Goal: Task Accomplishment & Management: Use online tool/utility

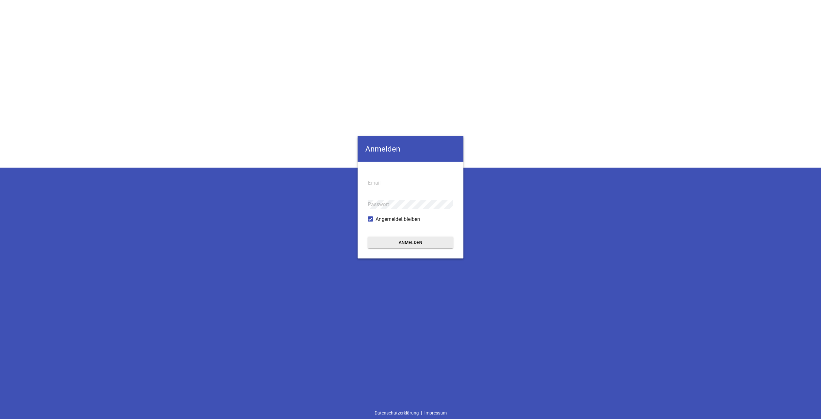
type input "[EMAIL_ADDRESS][DOMAIN_NAME]"
click at [441, 246] on button "Anmelden" at bounding box center [410, 242] width 85 height 12
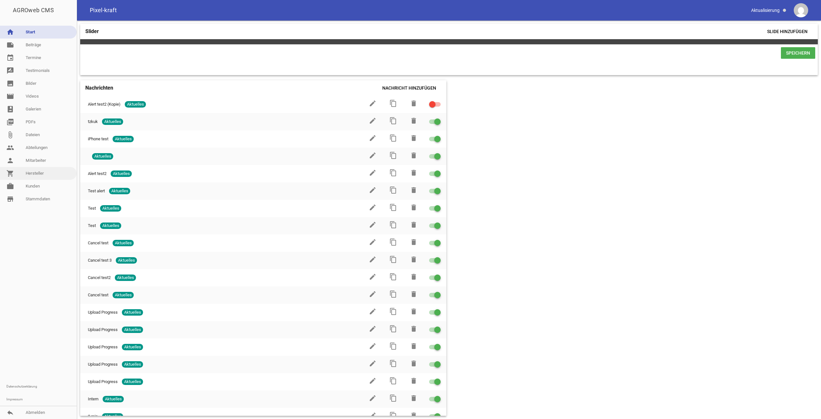
click at [44, 174] on link "shopping_cart Hersteller" at bounding box center [38, 173] width 77 height 13
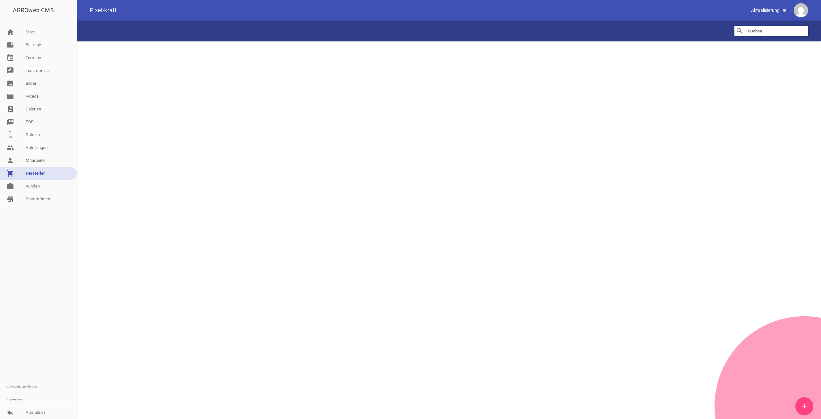
click at [758, 31] on input "text" at bounding box center [773, 31] width 51 height 8
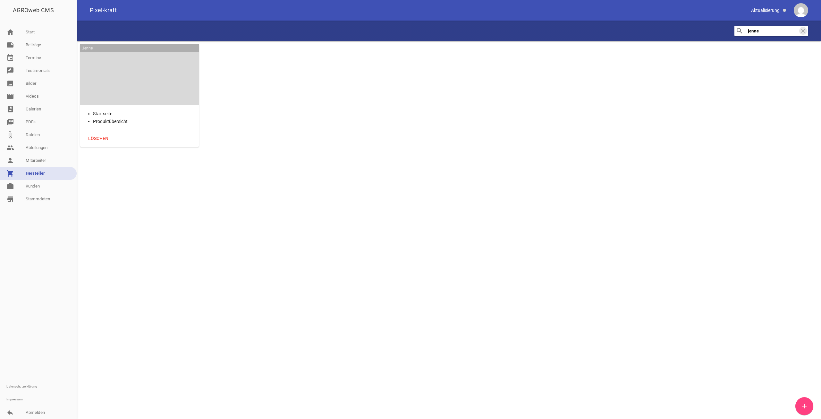
type input "jenne"
click at [153, 78] on div at bounding box center [139, 74] width 108 height 51
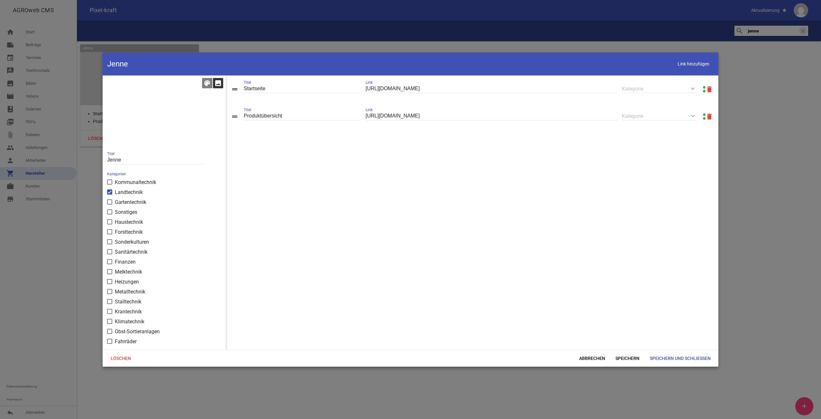
click at [217, 85] on icon "image" at bounding box center [218, 83] width 8 height 8
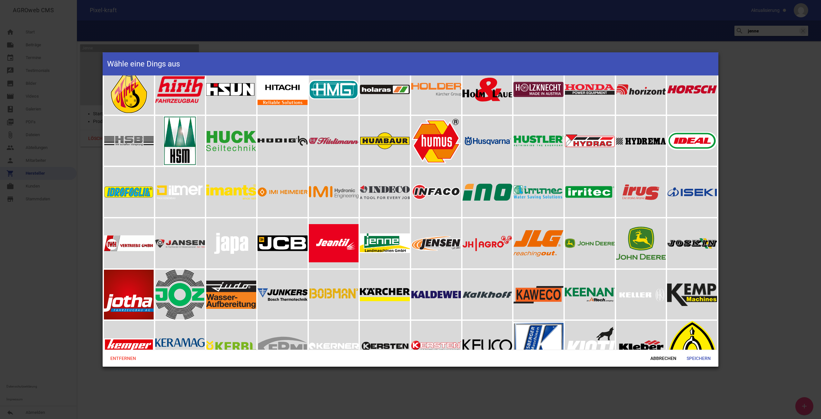
scroll to position [1508, 0]
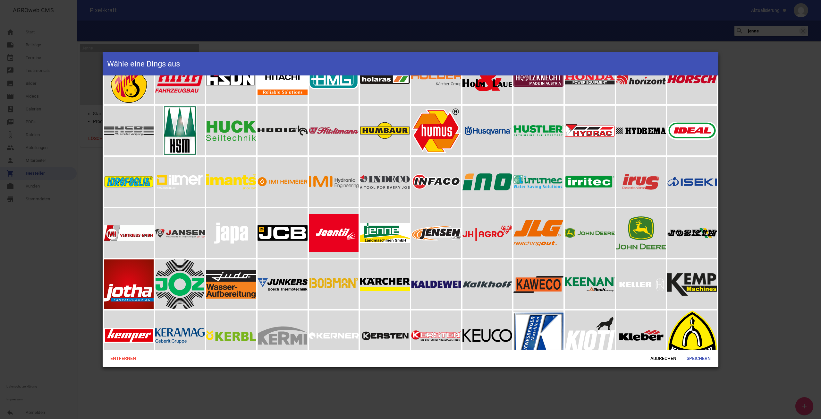
click at [388, 221] on div at bounding box center [385, 233] width 50 height 50
click at [705, 360] on span "Speichern" at bounding box center [699, 358] width 34 height 12
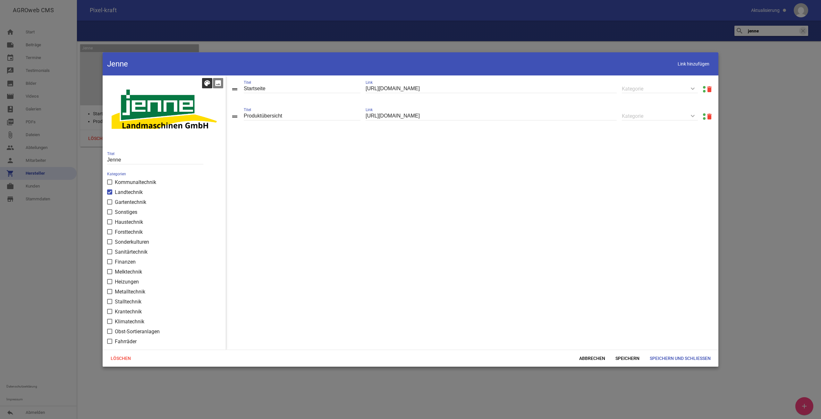
click at [211, 85] on div "color_lens" at bounding box center [207, 83] width 10 height 10
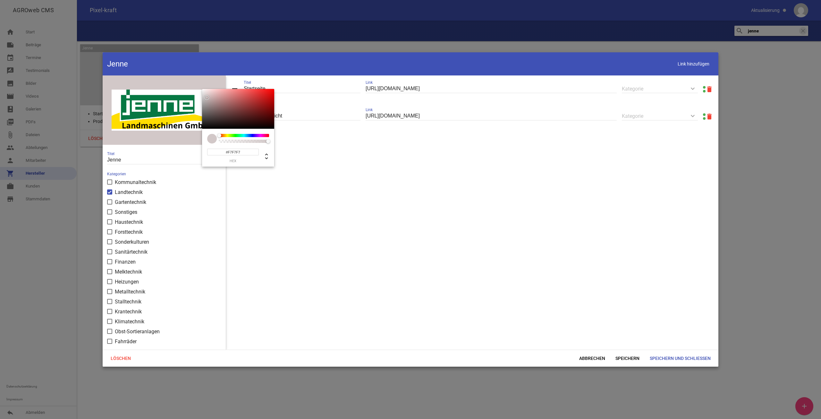
type input "#FFFFFF"
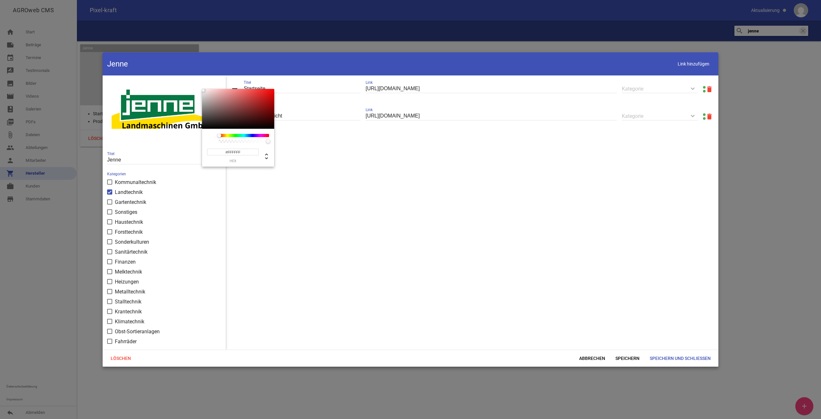
drag, startPoint x: 209, startPoint y: 100, endPoint x: 189, endPoint y: 68, distance: 37.8
click at [189, 68] on div "Jenne Link hinzufügen color_lens image #FFFFFF hex 255 r 255 g 255 b 1 a 0 h 0%…" at bounding box center [411, 209] width 616 height 314
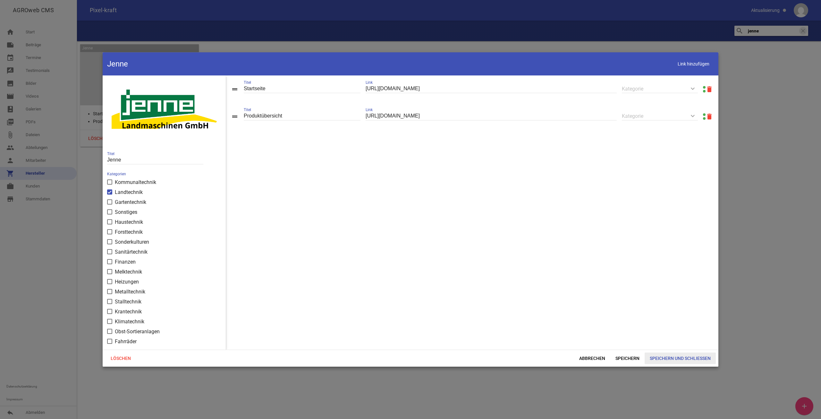
click at [666, 357] on span "Speichern und Schließen" at bounding box center [680, 358] width 71 height 12
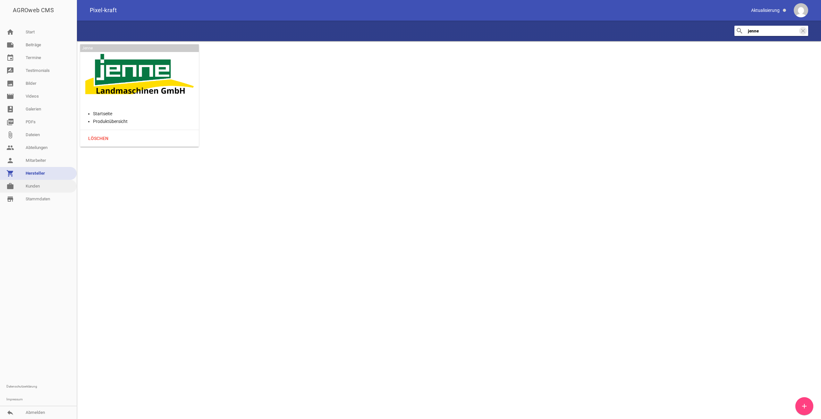
click at [38, 185] on link "work [PERSON_NAME]" at bounding box center [38, 186] width 77 height 13
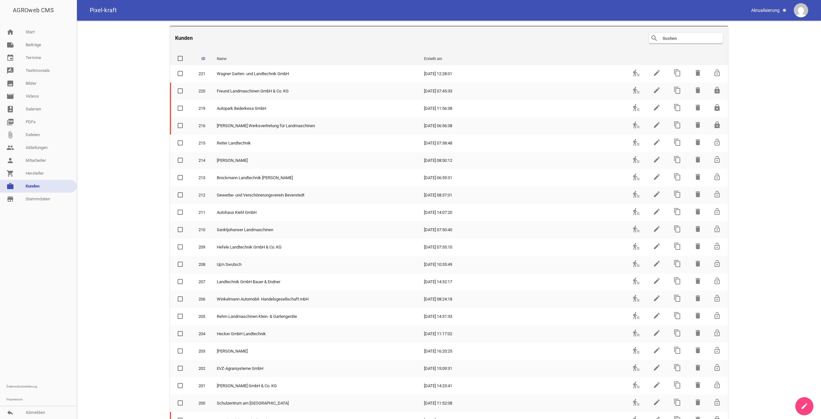
click at [690, 37] on input "text" at bounding box center [687, 38] width 51 height 8
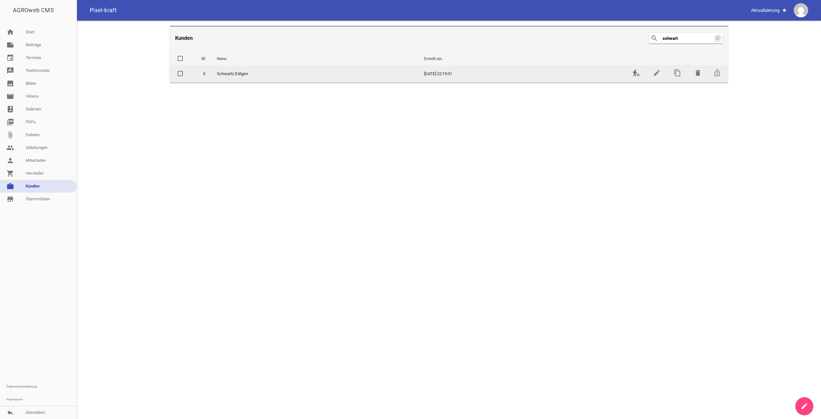
type input "schwart"
click at [640, 73] on icon "transfer_within_a_station" at bounding box center [637, 73] width 8 height 8
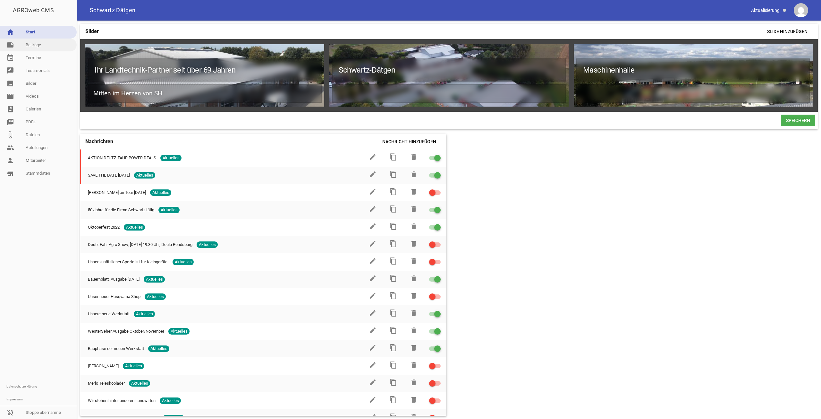
click at [33, 49] on link "note Beiträge" at bounding box center [38, 45] width 77 height 13
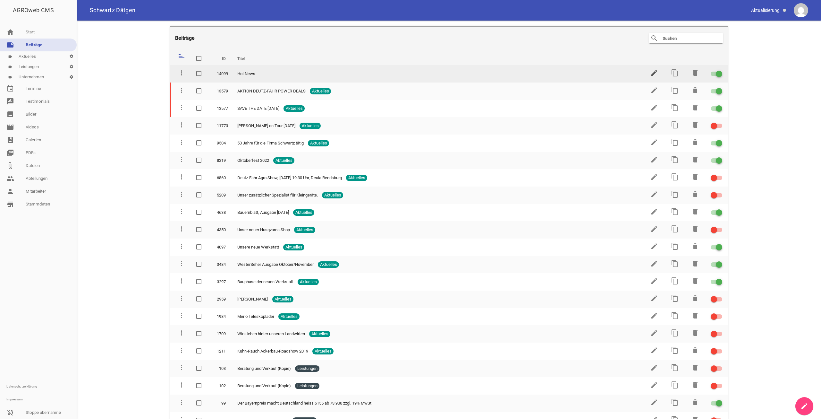
click at [651, 75] on icon "edit" at bounding box center [655, 73] width 8 height 8
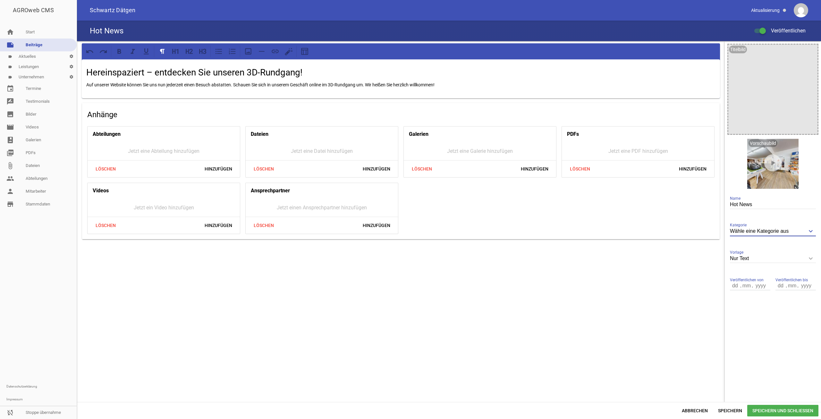
drag, startPoint x: 798, startPoint y: 232, endPoint x: 802, endPoint y: 246, distance: 14.6
click at [798, 232] on input "Wähle eine Kategorie aus" at bounding box center [773, 231] width 86 height 9
click at [686, 245] on div "Hereinspaziert – entdecken Sie unseren 3D-Rundgang! Auf unserer Website können …" at bounding box center [401, 221] width 648 height 361
click at [754, 262] on input "Nur Text" at bounding box center [773, 258] width 86 height 9
click at [754, 284] on li "1 Bild" at bounding box center [773, 288] width 86 height 15
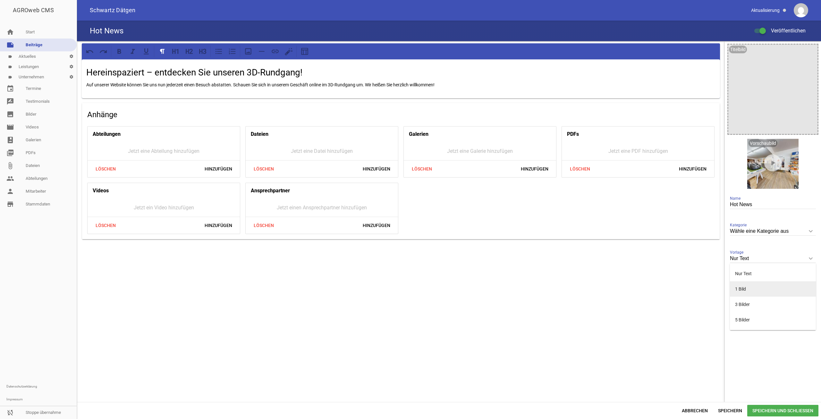
type input "1 Bild"
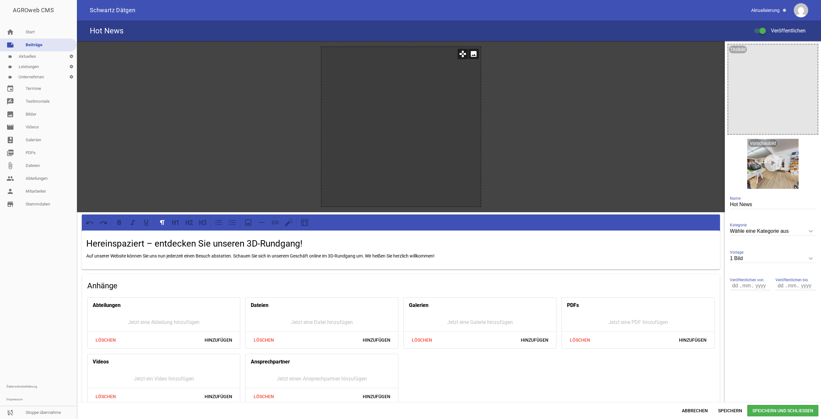
click at [470, 55] on icon "image" at bounding box center [474, 54] width 10 height 10
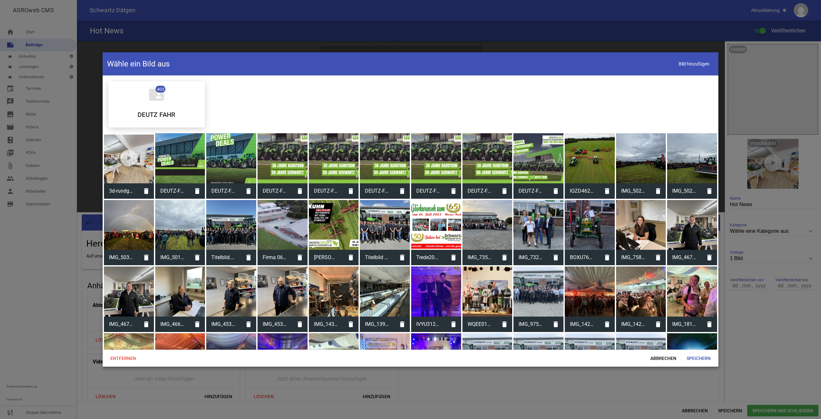
click at [138, 148] on div at bounding box center [129, 158] width 50 height 50
click at [691, 361] on span "Speichern" at bounding box center [699, 358] width 34 height 12
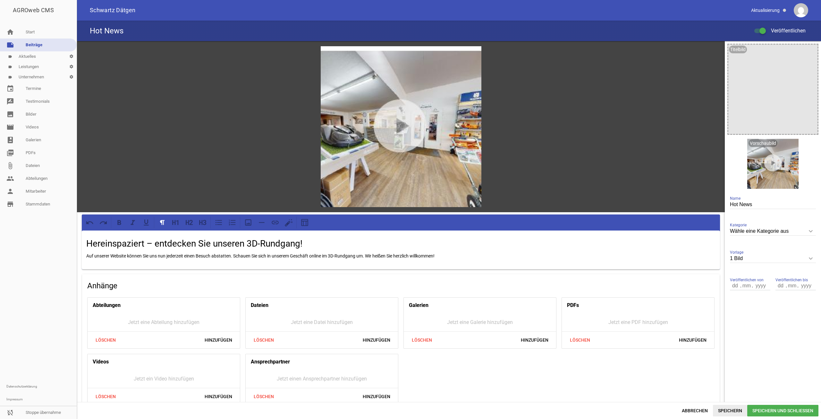
click at [721, 413] on span "Speichern" at bounding box center [730, 411] width 34 height 12
